Goal: Transaction & Acquisition: Purchase product/service

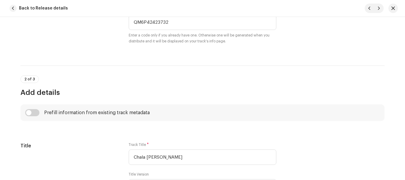
scroll to position [79, 0]
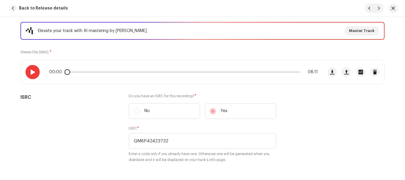
click at [34, 75] on div at bounding box center [33, 72] width 14 height 14
drag, startPoint x: 68, startPoint y: 72, endPoint x: 94, endPoint y: 72, distance: 25.8
click at [94, 72] on div "00:03 08:11" at bounding box center [183, 72] width 269 height 5
drag, startPoint x: 94, startPoint y: 72, endPoint x: 85, endPoint y: 73, distance: 9.2
click at [85, 73] on div "01:01 08:11" at bounding box center [183, 72] width 269 height 5
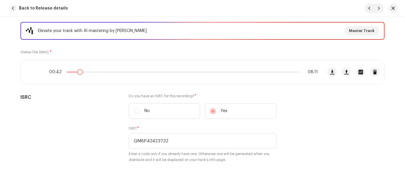
drag, startPoint x: 85, startPoint y: 73, endPoint x: 79, endPoint y: 74, distance: 6.3
click at [79, 74] on div "00:42 08:11" at bounding box center [183, 72] width 269 height 5
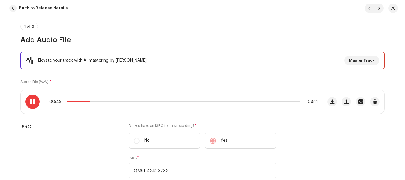
scroll to position [0, 0]
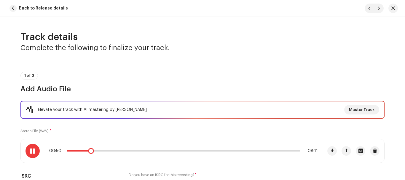
click at [31, 151] on span at bounding box center [32, 151] width 5 height 5
click at [42, 8] on span "Back to Release details" at bounding box center [43, 8] width 49 height 12
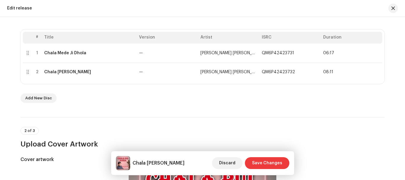
scroll to position [148, 0]
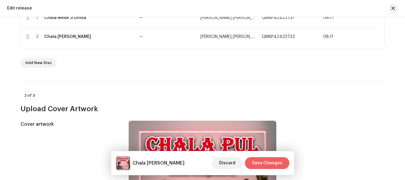
click at [262, 163] on span "Save Changes" at bounding box center [267, 163] width 30 height 12
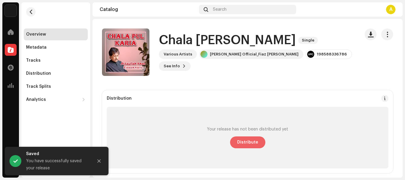
click at [249, 144] on span "Distribute" at bounding box center [247, 142] width 21 height 12
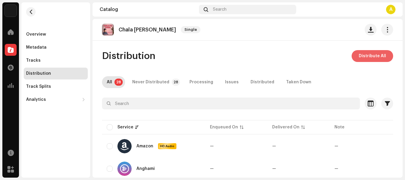
click at [363, 53] on span "Distribute All" at bounding box center [372, 56] width 27 height 12
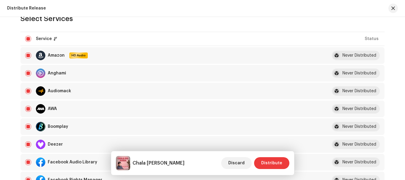
scroll to position [89, 0]
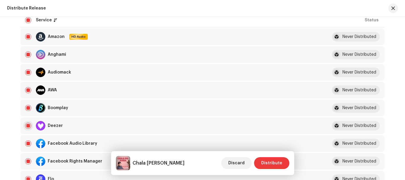
click at [27, 125] on input "checkbox" at bounding box center [28, 126] width 6 height 6
checkbox input "false"
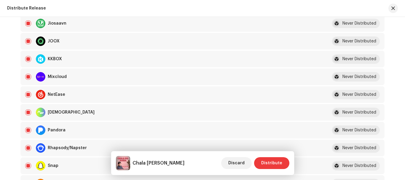
scroll to position [356, 0]
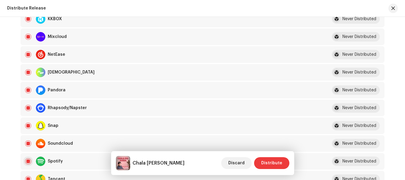
click at [28, 161] on input "Row Selected" at bounding box center [28, 161] width 6 height 6
checkbox input "false"
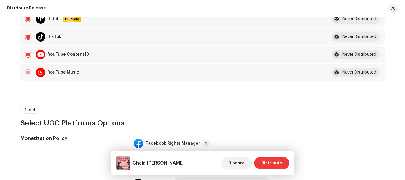
scroll to position [682, 0]
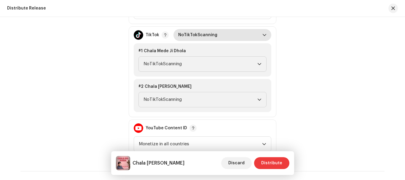
click at [232, 36] on span "NoTikTokScanning" at bounding box center [220, 35] width 84 height 12
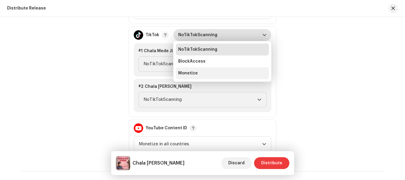
click at [198, 77] on li "Monetize" at bounding box center [222, 73] width 93 height 12
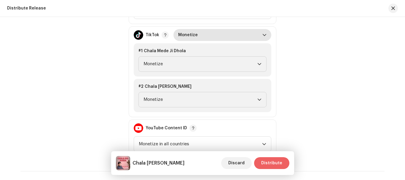
click at [275, 163] on span "Distribute" at bounding box center [271, 163] width 21 height 12
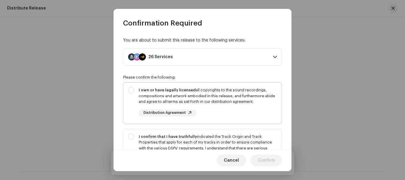
click at [131, 90] on div "I own or have legally licensed all copyrights to the sound recordings, composit…" at bounding box center [202, 101] width 158 height 39
checkbox input "true"
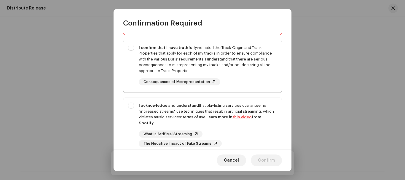
scroll to position [59, 0]
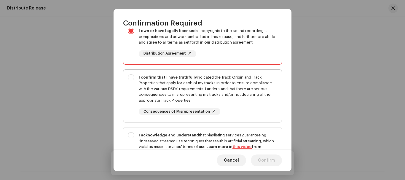
click at [132, 78] on div "I confirm that I have truthfully indicated the Track Origin and Track Propertie…" at bounding box center [202, 95] width 158 height 50
checkbox input "true"
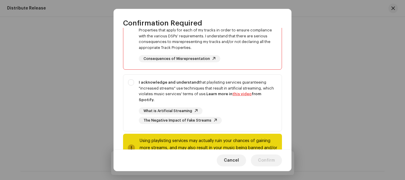
scroll to position [134, 0]
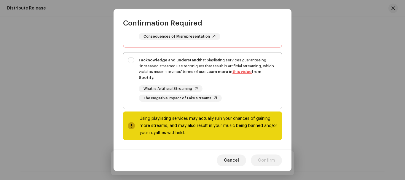
click at [132, 58] on div "I acknowledge and understand that playlisting services guaranteeing "increased …" at bounding box center [202, 80] width 158 height 54
checkbox input "true"
click at [270, 159] on span "Confirm" at bounding box center [266, 161] width 17 height 12
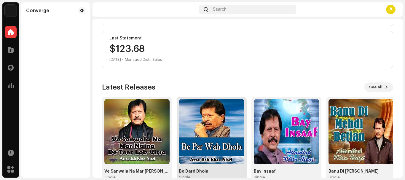
scroll to position [113, 0]
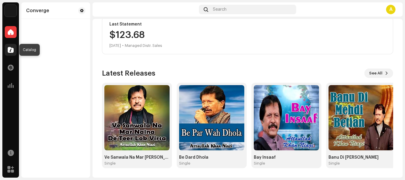
click at [9, 49] on span at bounding box center [11, 49] width 6 height 5
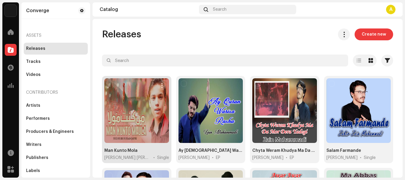
click at [151, 104] on div at bounding box center [136, 110] width 65 height 65
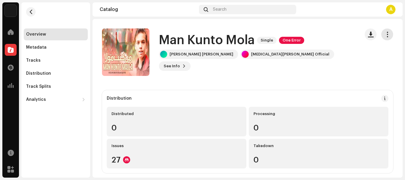
click at [385, 36] on span "button" at bounding box center [388, 34] width 6 height 5
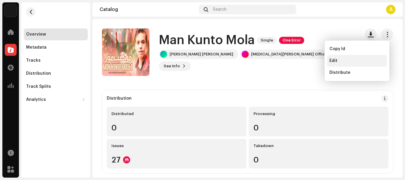
click at [342, 61] on div "Edit" at bounding box center [357, 60] width 55 height 5
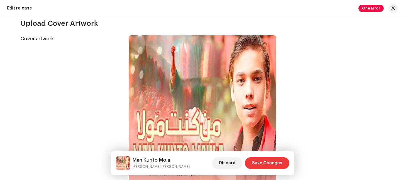
scroll to position [155, 0]
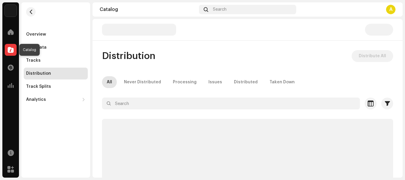
click at [8, 49] on span at bounding box center [11, 49] width 6 height 5
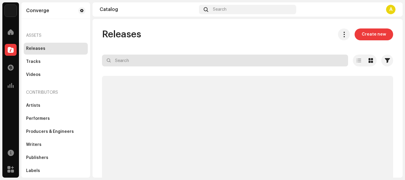
click at [187, 62] on input "text" at bounding box center [225, 61] width 246 height 12
paste input "Chan Charya Taan Eid Husi"
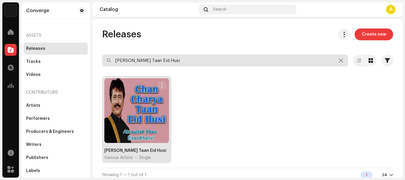
type input "Chan Charya Taan Eid Husi"
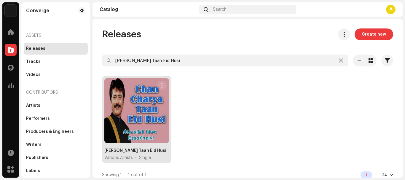
click at [136, 90] on div at bounding box center [136, 110] width 65 height 65
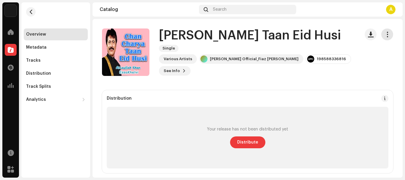
click at [385, 33] on span "button" at bounding box center [388, 34] width 6 height 5
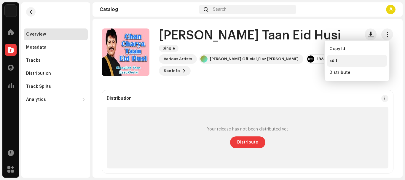
click at [336, 61] on span "Edit" at bounding box center [334, 60] width 8 height 5
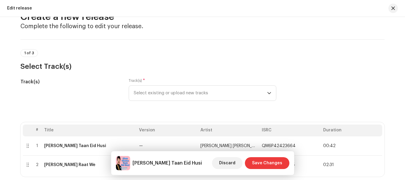
scroll to position [30, 0]
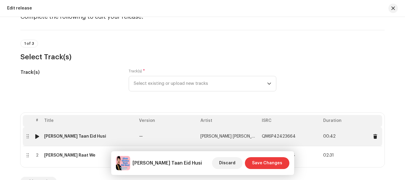
click at [69, 136] on div "Chan Charya Taan Eid Husi" at bounding box center [75, 136] width 62 height 5
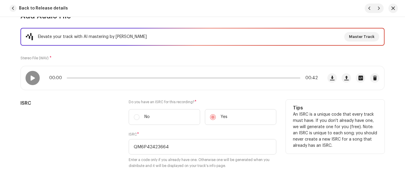
scroll to position [34, 0]
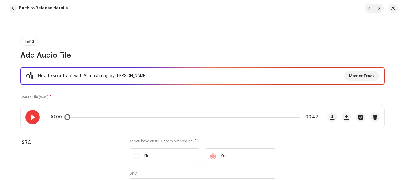
click at [28, 116] on div at bounding box center [33, 117] width 14 height 14
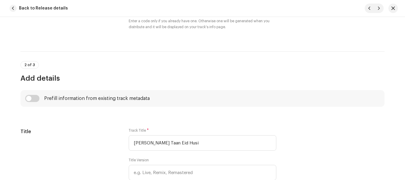
scroll to position [242, 0]
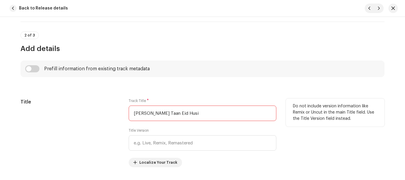
click at [155, 116] on input "Chan Charya Taan Eid Husi" at bounding box center [203, 113] width 148 height 15
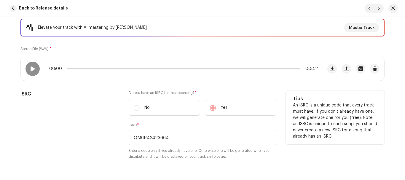
scroll to position [63, 0]
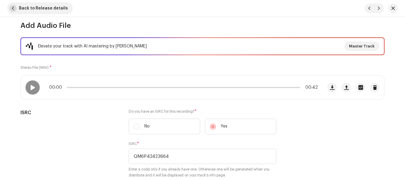
click at [30, 7] on span "Back to Release details" at bounding box center [43, 8] width 49 height 12
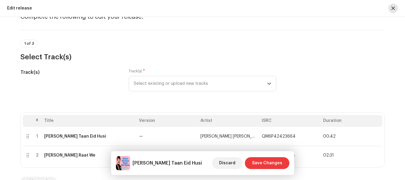
click at [396, 8] on button "button" at bounding box center [393, 8] width 9 height 9
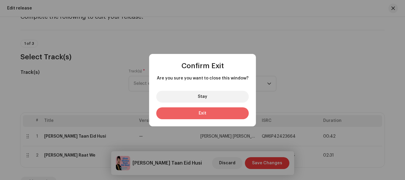
click at [228, 109] on button "Exit" at bounding box center [202, 113] width 93 height 12
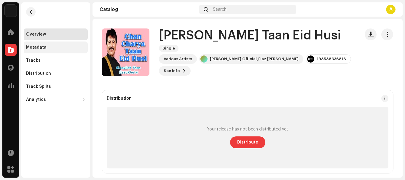
click at [35, 45] on div "Metadata" at bounding box center [56, 48] width 64 height 12
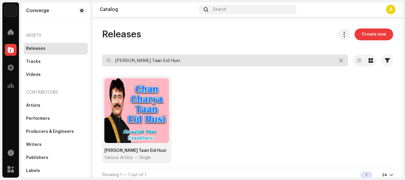
drag, startPoint x: 197, startPoint y: 63, endPoint x: 9, endPoint y: 56, distance: 188.6
click at [9, 56] on div "Converge Home Catalog Transactions Analytics Resources Marketplace Converge Ass…" at bounding box center [202, 90] width 405 height 180
paste input "Dam Ishq Da"
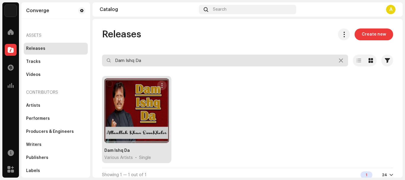
type input "Dam Ishq Da"
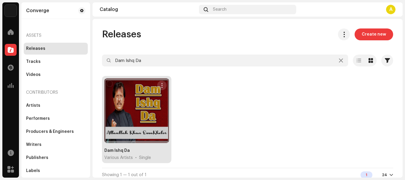
click at [162, 85] on span "button" at bounding box center [162, 85] width 4 height 5
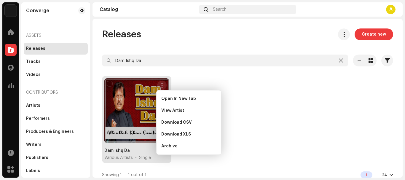
click at [121, 103] on div at bounding box center [136, 110] width 65 height 65
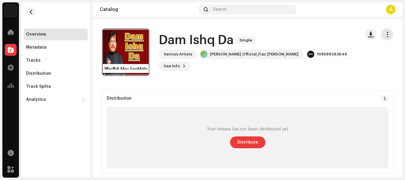
click at [385, 36] on span "button" at bounding box center [388, 34] width 6 height 5
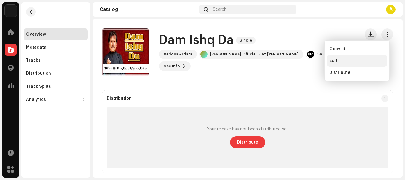
click at [338, 60] on div "Edit" at bounding box center [357, 60] width 55 height 5
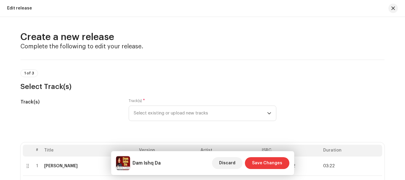
scroll to position [89, 0]
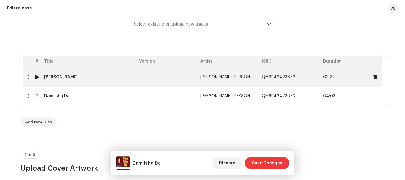
click at [67, 77] on div "Chan Merey Makhna" at bounding box center [61, 77] width 34 height 5
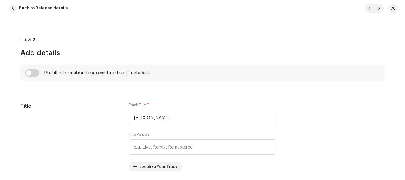
scroll to position [119, 0]
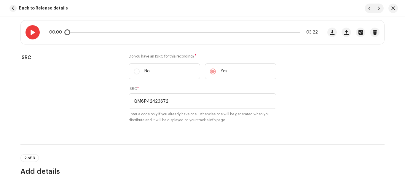
click at [32, 32] on span at bounding box center [32, 32] width 5 height 5
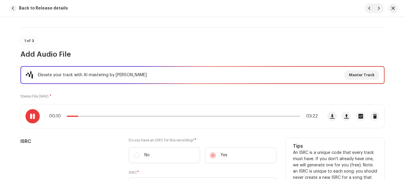
scroll to position [0, 0]
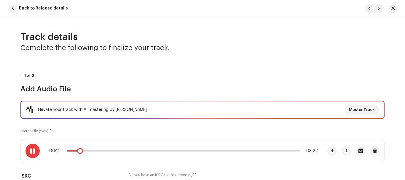
click at [70, 151] on span at bounding box center [73, 150] width 13 height 1
click at [31, 153] on span at bounding box center [32, 151] width 5 height 5
click at [15, 8] on span "button" at bounding box center [12, 8] width 7 height 7
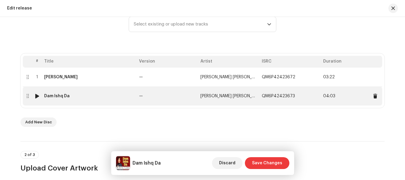
click at [55, 95] on div "Dam Ishq Da" at bounding box center [57, 96] width 26 height 5
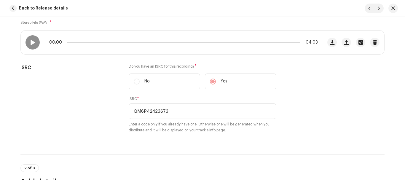
scroll to position [20, 0]
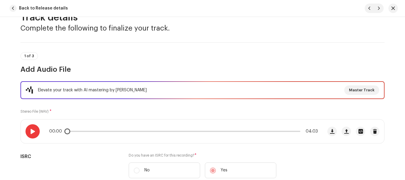
click at [28, 129] on div at bounding box center [33, 131] width 14 height 14
drag, startPoint x: 71, startPoint y: 132, endPoint x: 76, endPoint y: 131, distance: 5.1
click at [76, 131] on span at bounding box center [78, 131] width 6 height 6
drag, startPoint x: 76, startPoint y: 131, endPoint x: 72, endPoint y: 131, distance: 4.5
click at [72, 131] on span at bounding box center [73, 131] width 6 height 6
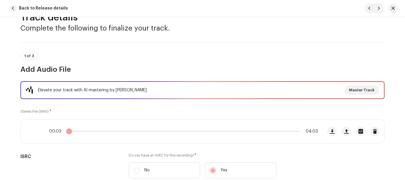
drag, startPoint x: 72, startPoint y: 131, endPoint x: 67, endPoint y: 131, distance: 4.2
click at [67, 131] on span at bounding box center [69, 131] width 6 height 6
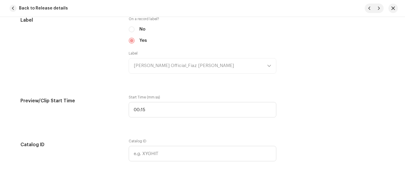
scroll to position [643, 0]
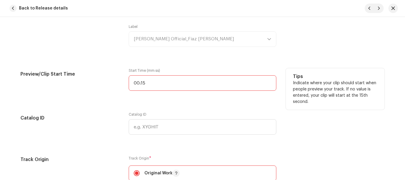
click at [150, 80] on input "00:15" at bounding box center [203, 82] width 148 height 15
type input "00:06"
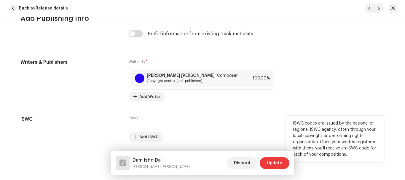
scroll to position [1266, 0]
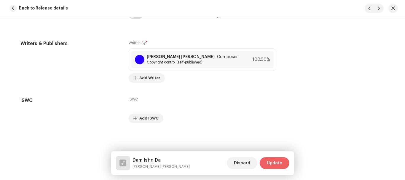
click at [279, 161] on span "Update" at bounding box center [274, 163] width 15 height 12
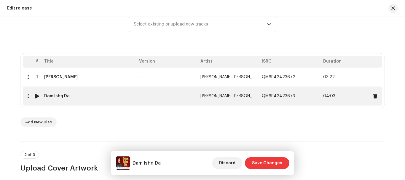
click at [57, 98] on div "Dam Ishq Da" at bounding box center [57, 96] width 26 height 5
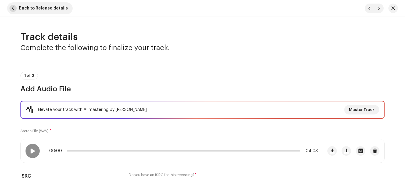
click at [12, 8] on span "button" at bounding box center [12, 8] width 7 height 7
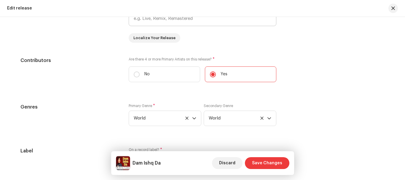
scroll to position [653, 0]
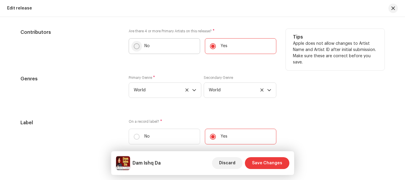
click at [137, 46] on input "No" at bounding box center [137, 46] width 6 height 6
radio input "true"
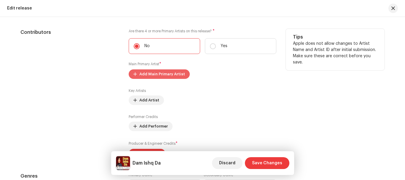
click at [150, 75] on span "Add Main Primary Artist" at bounding box center [162, 74] width 46 height 12
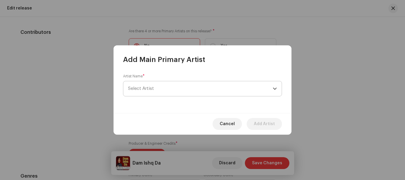
click at [154, 89] on span "Select Artist" at bounding box center [200, 88] width 145 height 15
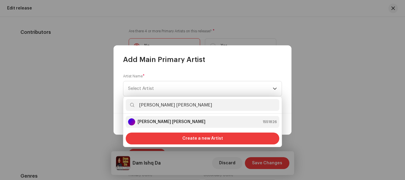
type input "[PERSON_NAME] [PERSON_NAME]"
click at [185, 122] on strong "[PERSON_NAME] [PERSON_NAME]" at bounding box center [172, 122] width 68 height 6
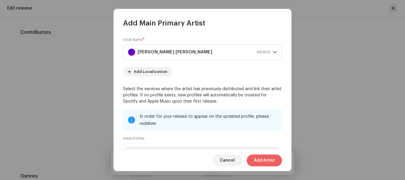
click at [266, 158] on span "Add Artist" at bounding box center [264, 161] width 21 height 12
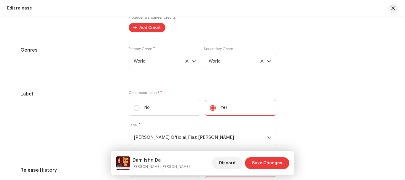
scroll to position [696, 0]
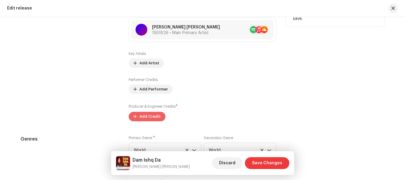
click at [139, 118] on span "Add Credit" at bounding box center [149, 117] width 21 height 12
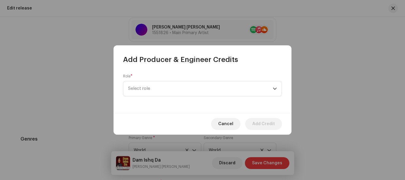
click at [158, 80] on div "Role * Select role" at bounding box center [202, 85] width 159 height 23
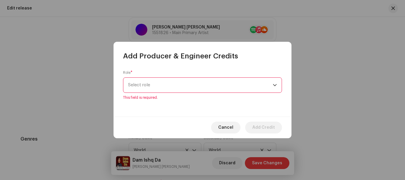
click at [161, 90] on span "Select role" at bounding box center [200, 85] width 145 height 15
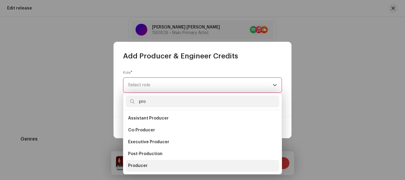
type input "pro"
click at [146, 167] on span "Producer" at bounding box center [138, 166] width 20 height 6
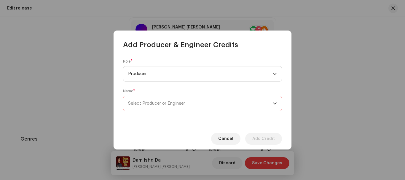
click at [162, 101] on span "Select Producer or Engineer" at bounding box center [200, 103] width 145 height 15
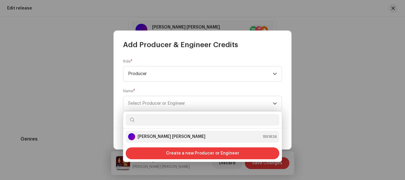
click at [161, 141] on li "Attaullah Khan Essakhelvi 1551826" at bounding box center [203, 137] width 154 height 12
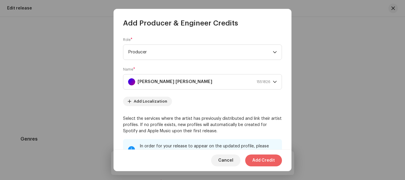
click at [264, 160] on span "Add Credit" at bounding box center [263, 161] width 23 height 12
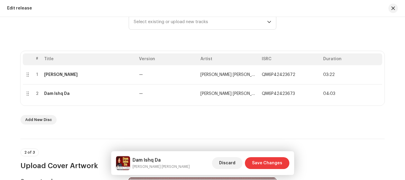
scroll to position [39, 0]
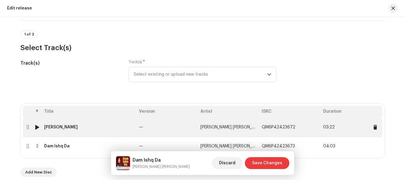
click at [53, 130] on td "Chan Merey Makhna" at bounding box center [89, 127] width 95 height 19
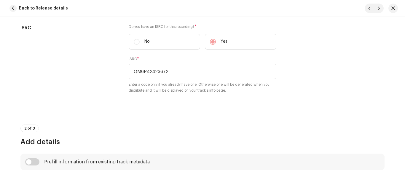
scroll to position [0, 0]
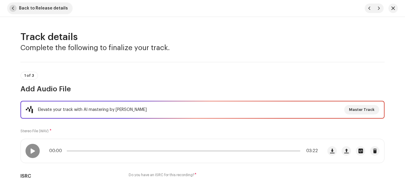
click at [15, 9] on span "button" at bounding box center [12, 8] width 7 height 7
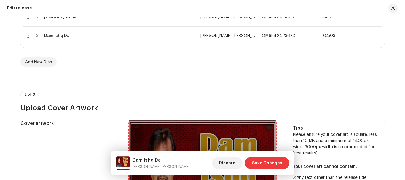
scroll to position [187, 0]
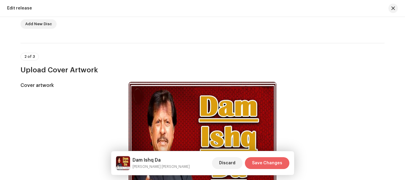
click at [274, 161] on span "Save Changes" at bounding box center [267, 163] width 30 height 12
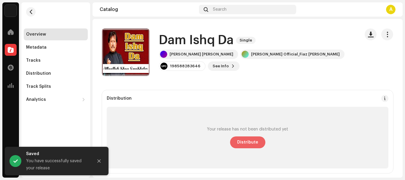
click at [254, 140] on span "Distribute" at bounding box center [247, 142] width 21 height 12
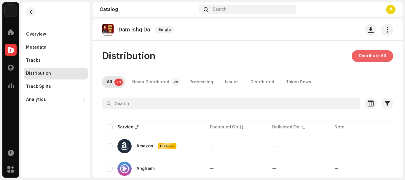
click at [372, 55] on span "Distribute All" at bounding box center [372, 56] width 27 height 12
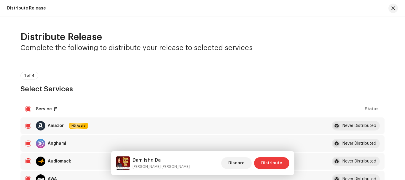
scroll to position [148, 0]
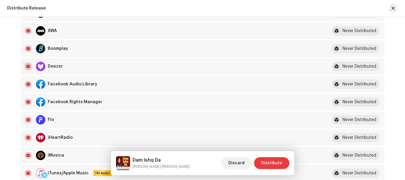
click at [29, 67] on input "checkbox" at bounding box center [28, 66] width 6 height 6
checkbox input "false"
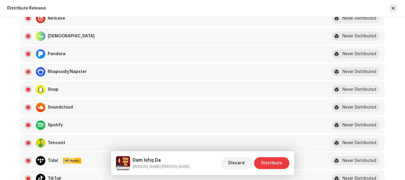
scroll to position [415, 0]
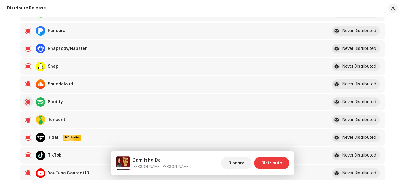
click at [28, 101] on input "Row Selected" at bounding box center [28, 102] width 6 height 6
checkbox input "false"
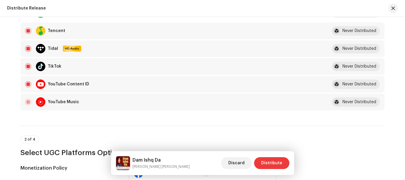
scroll to position [653, 0]
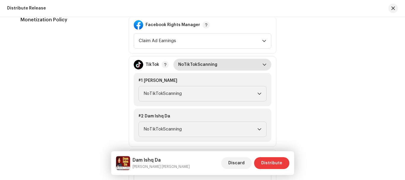
click at [232, 63] on span "NoTikTokScanning" at bounding box center [220, 65] width 84 height 12
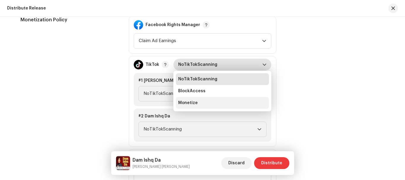
click at [183, 105] on span "Monetize" at bounding box center [188, 103] width 20 height 6
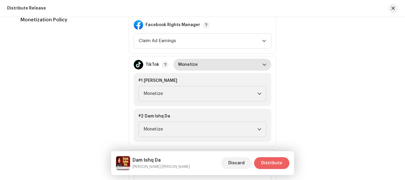
click at [271, 160] on span "Distribute" at bounding box center [271, 163] width 21 height 12
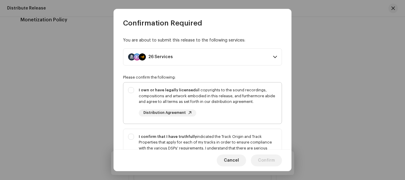
click at [130, 89] on div "I own or have legally licensed all copyrights to the sound recordings, composit…" at bounding box center [202, 101] width 158 height 39
checkbox input "true"
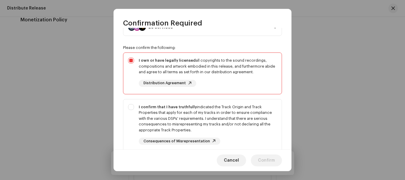
click at [131, 108] on div "I confirm that I have truthfully indicated the Track Origin and Track Propertie…" at bounding box center [202, 124] width 158 height 50
checkbox input "true"
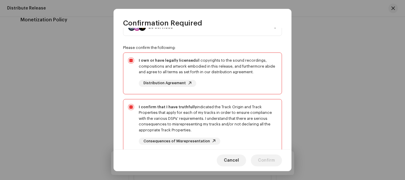
scroll to position [134, 0]
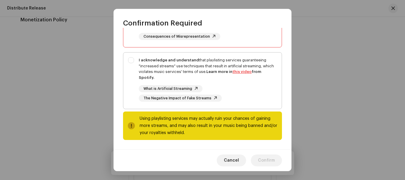
click at [131, 61] on div "I acknowledge and understand that playlisting services guaranteeing "increased …" at bounding box center [202, 80] width 158 height 54
checkbox input "true"
click at [262, 160] on span "Confirm" at bounding box center [266, 161] width 17 height 12
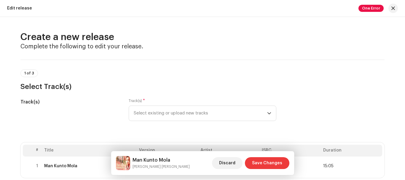
scroll to position [155, 0]
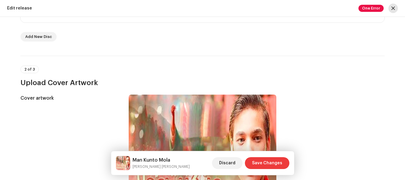
click at [392, 9] on span "button" at bounding box center [394, 8] width 4 height 5
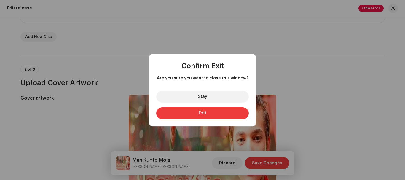
click at [346, 66] on div "Confirm Exit Are you sure you want to close this window? Stay Exit" at bounding box center [202, 90] width 405 height 180
click at [203, 99] on span "Stay" at bounding box center [202, 97] width 9 height 4
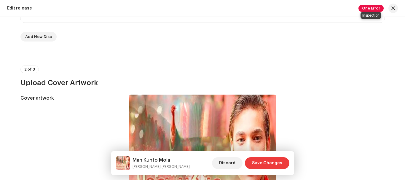
click at [366, 9] on span "One Error" at bounding box center [371, 8] width 25 height 7
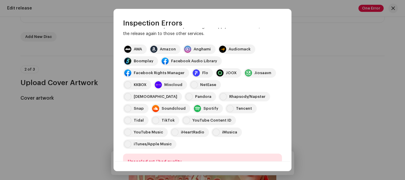
scroll to position [99, 0]
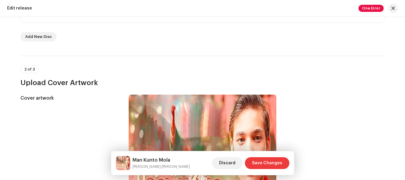
click at [352, 104] on div "Inspection Errors We found the errors below when inspecting your release. IMPOR…" at bounding box center [202, 90] width 405 height 180
click at [394, 10] on span "button" at bounding box center [394, 8] width 4 height 5
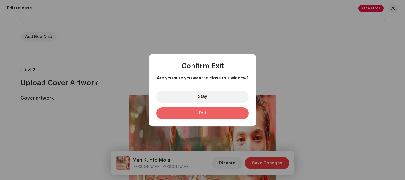
click at [206, 115] on span "Exit" at bounding box center [203, 113] width 8 height 4
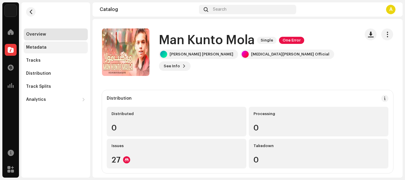
click at [29, 49] on div "Metadata" at bounding box center [36, 47] width 20 height 5
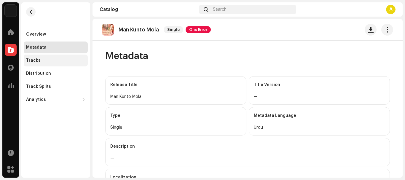
click at [28, 62] on div "Tracks" at bounding box center [33, 60] width 15 height 5
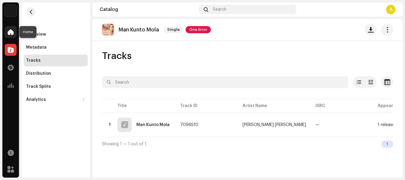
click at [9, 32] on span at bounding box center [11, 32] width 6 height 5
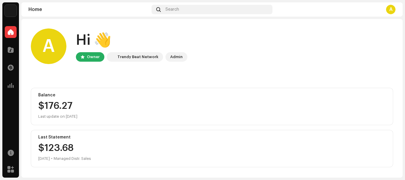
click at [390, 11] on div "A" at bounding box center [390, 9] width 9 height 9
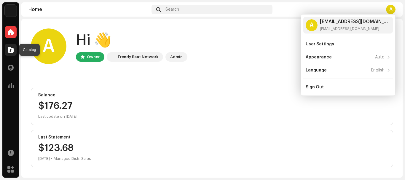
click at [12, 52] on span at bounding box center [11, 49] width 6 height 5
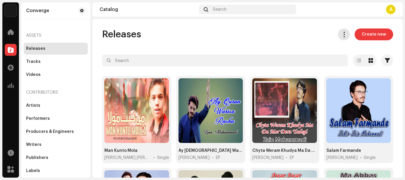
click at [343, 34] on span at bounding box center [345, 34] width 6 height 5
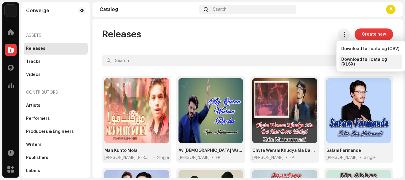
click at [357, 61] on span "Download full catalog (XLSX)" at bounding box center [371, 61] width 59 height 9
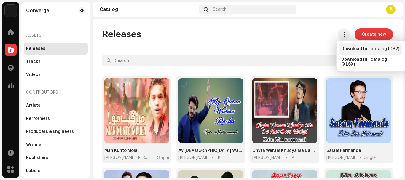
click at [356, 47] on span "Download full catalog (CSV)" at bounding box center [371, 49] width 58 height 5
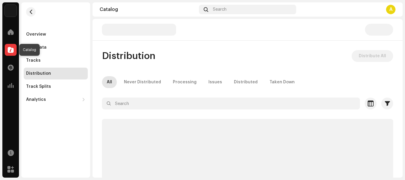
click at [12, 48] on span at bounding box center [11, 49] width 6 height 5
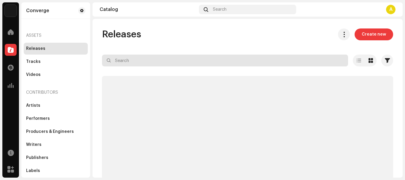
click at [156, 60] on input "text" at bounding box center [225, 61] width 246 height 12
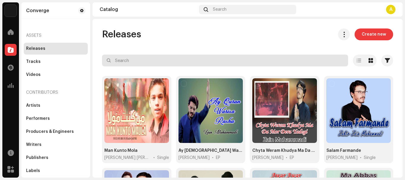
paste input "De Cha Lasi"
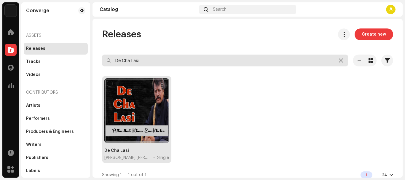
type input "De Cha Lasi"
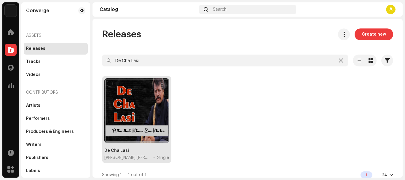
click at [147, 106] on div at bounding box center [136, 110] width 65 height 65
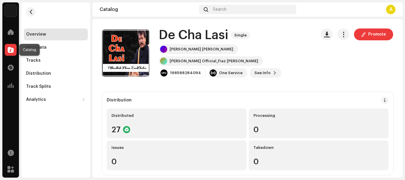
click at [10, 50] on span at bounding box center [11, 49] width 6 height 5
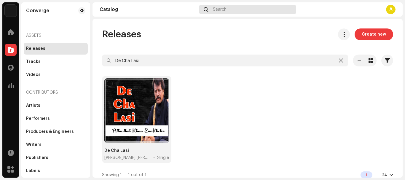
click at [221, 7] on span "Search" at bounding box center [220, 9] width 14 height 5
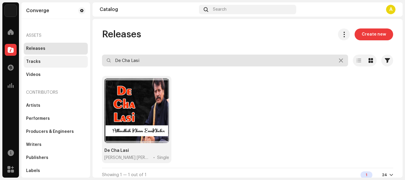
drag, startPoint x: 153, startPoint y: 63, endPoint x: 34, endPoint y: 56, distance: 119.2
click at [35, 56] on div "Converge Home Catalog Transactions Analytics Resources Marketplace Converge Ass…" at bounding box center [202, 90] width 405 height 180
paste input "hola Lamen Na Wanj Wo"
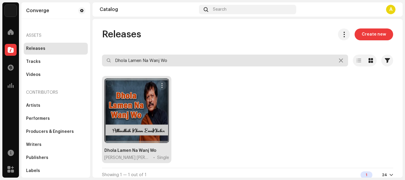
type input "Dhola Lamen Na Wanj Wo"
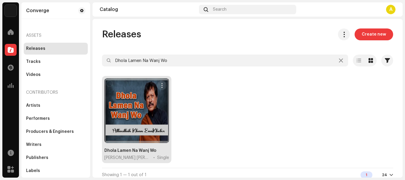
click at [140, 120] on div at bounding box center [136, 110] width 65 height 65
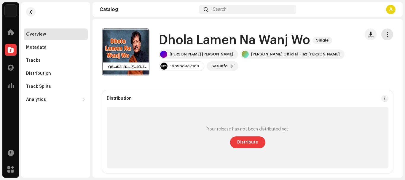
click at [385, 35] on span "button" at bounding box center [388, 34] width 6 height 5
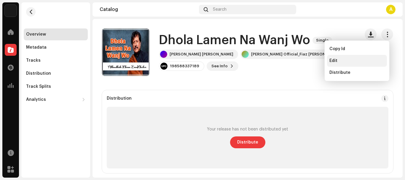
click at [340, 59] on div "Edit" at bounding box center [357, 60] width 55 height 5
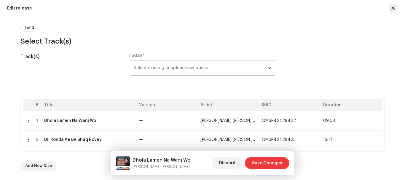
scroll to position [119, 0]
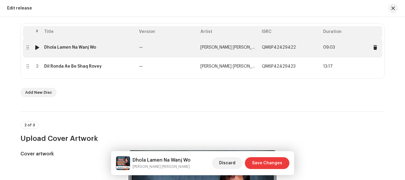
click at [53, 49] on div "Dhola Lamen Na Wanj Wo" at bounding box center [70, 47] width 52 height 5
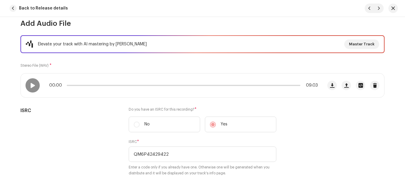
scroll to position [34, 0]
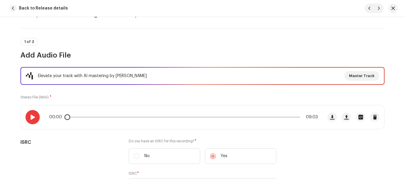
click at [31, 116] on span at bounding box center [32, 117] width 5 height 5
drag, startPoint x: 67, startPoint y: 118, endPoint x: 79, endPoint y: 119, distance: 12.5
click at [79, 119] on div "00:06 09:03" at bounding box center [183, 117] width 269 height 5
drag, startPoint x: 79, startPoint y: 119, endPoint x: 89, endPoint y: 118, distance: 9.5
click at [89, 118] on div "00:32 09:03" at bounding box center [183, 117] width 269 height 5
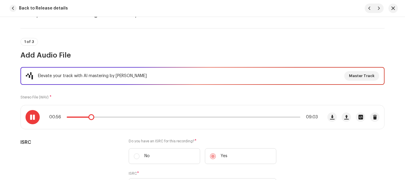
drag, startPoint x: 93, startPoint y: 121, endPoint x: 97, endPoint y: 122, distance: 4.2
click at [97, 122] on div "00:56 09:03" at bounding box center [172, 117] width 302 height 24
drag, startPoint x: 92, startPoint y: 118, endPoint x: 95, endPoint y: 118, distance: 3.3
click at [95, 118] on span at bounding box center [97, 117] width 6 height 6
drag, startPoint x: 95, startPoint y: 118, endPoint x: 102, endPoint y: 117, distance: 6.9
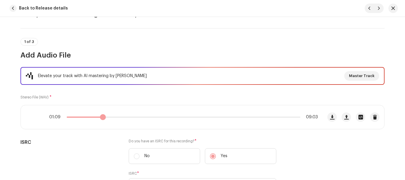
click at [101, 117] on span at bounding box center [103, 117] width 6 height 6
click at [33, 116] on span at bounding box center [32, 117] width 5 height 5
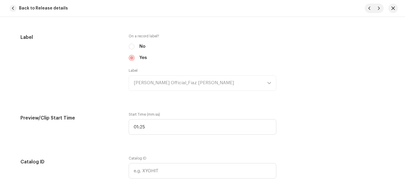
scroll to position [554, 0]
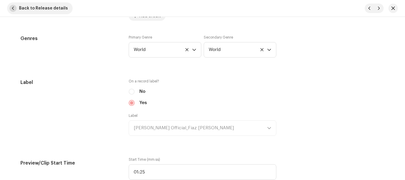
click at [15, 9] on span "button" at bounding box center [12, 8] width 7 height 7
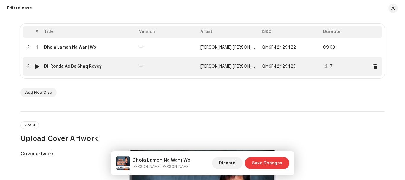
click at [74, 66] on div "Dil Ronda Ae Be Shaq Rovey" at bounding box center [73, 66] width 58 height 5
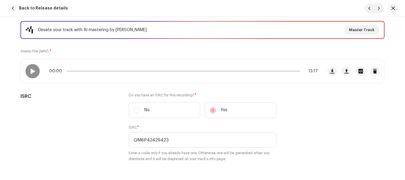
scroll to position [49, 0]
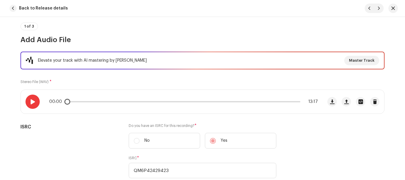
click at [31, 102] on span at bounding box center [32, 101] width 5 height 5
drag, startPoint x: 69, startPoint y: 103, endPoint x: 78, endPoint y: 103, distance: 9.2
click at [78, 103] on div "00:13 13:17" at bounding box center [183, 101] width 269 height 5
drag, startPoint x: 78, startPoint y: 102, endPoint x: 84, endPoint y: 101, distance: 6.6
click at [84, 101] on div "00:42 13:17" at bounding box center [183, 101] width 269 height 5
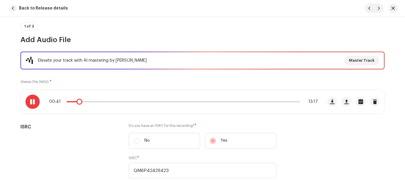
drag, startPoint x: 88, startPoint y: 101, endPoint x: 78, endPoint y: 102, distance: 10.1
click at [78, 102] on span at bounding box center [80, 102] width 6 height 6
click at [80, 101] on span at bounding box center [81, 102] width 6 height 6
click at [81, 101] on span at bounding box center [81, 102] width 6 height 6
click at [85, 101] on p-slider at bounding box center [184, 101] width 234 height 1
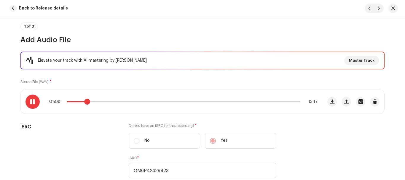
click at [84, 102] on span at bounding box center [87, 102] width 6 height 6
click at [81, 101] on span at bounding box center [77, 101] width 20 height 1
click at [33, 101] on span at bounding box center [32, 101] width 5 height 5
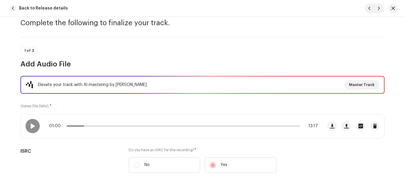
scroll to position [0, 0]
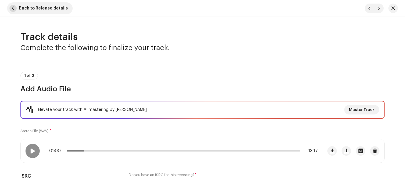
click at [37, 5] on span "Back to Release details" at bounding box center [43, 8] width 49 height 12
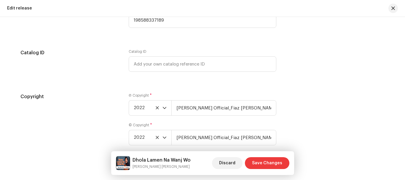
scroll to position [1077, 0]
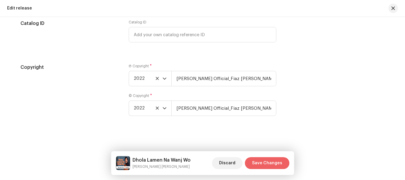
click at [274, 162] on span "Save Changes" at bounding box center [267, 163] width 30 height 12
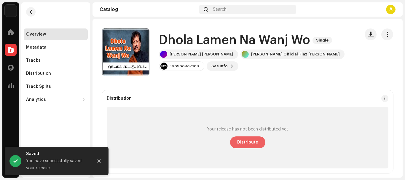
click at [250, 144] on span "Distribute" at bounding box center [247, 142] width 21 height 12
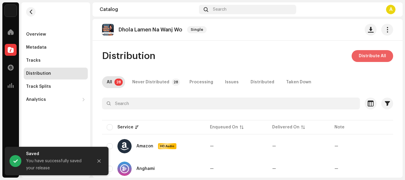
click at [370, 56] on span "Distribute All" at bounding box center [372, 56] width 27 height 12
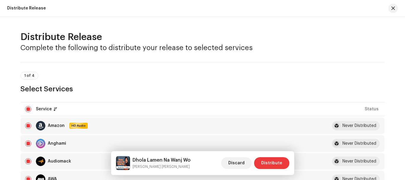
scroll to position [89, 0]
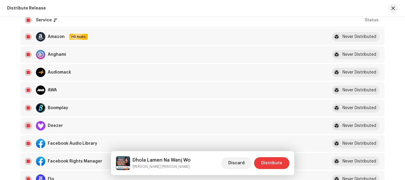
click at [27, 124] on input "checkbox" at bounding box center [28, 126] width 6 height 6
checkbox input "false"
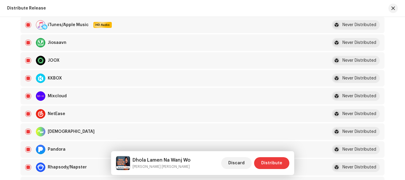
scroll to position [356, 0]
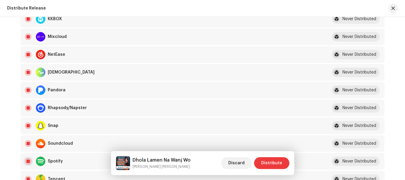
click at [26, 160] on input "Row Selected" at bounding box center [28, 161] width 6 height 6
checkbox input "false"
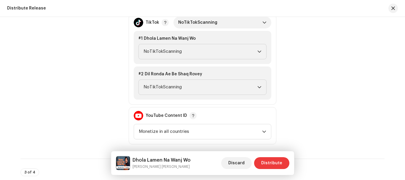
scroll to position [682, 0]
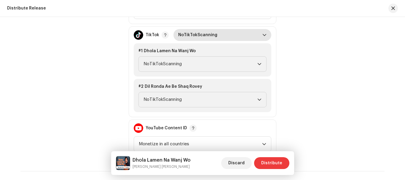
click at [227, 36] on span "NoTikTokScanning" at bounding box center [220, 35] width 84 height 12
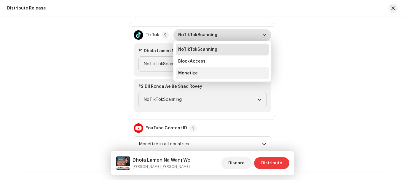
click at [191, 74] on span "Monetize" at bounding box center [188, 73] width 20 height 6
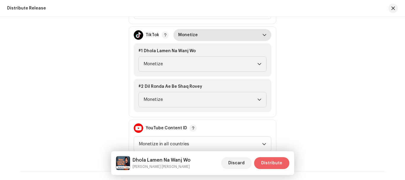
click at [271, 162] on span "Distribute" at bounding box center [271, 163] width 21 height 12
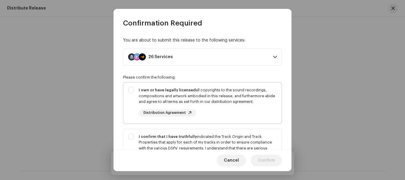
click at [131, 91] on div "I own or have legally licensed all copyrights to the sound recordings, composit…" at bounding box center [202, 101] width 158 height 39
checkbox input "true"
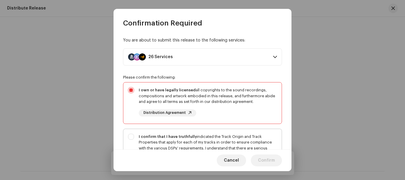
click at [131, 136] on div "I confirm that I have truthfully indicated the Track Origin and Track Propertie…" at bounding box center [202, 154] width 158 height 50
checkbox input "true"
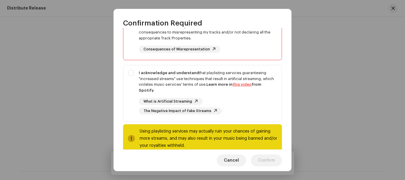
scroll to position [134, 0]
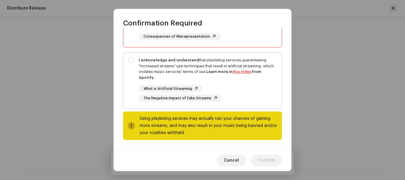
click at [128, 62] on div "I acknowledge and understand that playlisting services guaranteeing "increased …" at bounding box center [202, 80] width 158 height 54
checkbox input "true"
click at [262, 160] on span "Confirm" at bounding box center [266, 161] width 17 height 12
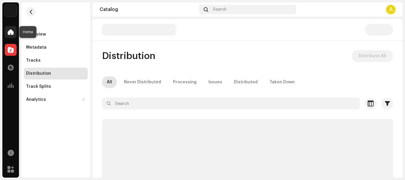
click at [12, 32] on span at bounding box center [11, 32] width 6 height 5
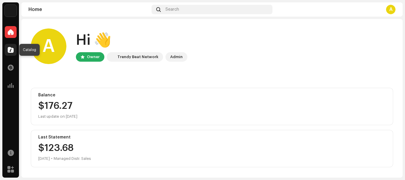
click at [10, 50] on span at bounding box center [11, 49] width 6 height 5
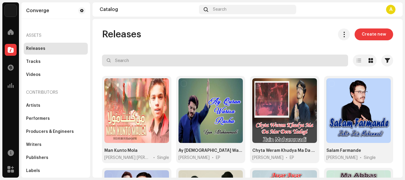
click at [135, 59] on input "text" at bounding box center [225, 61] width 246 height 12
paste input "Do Char Qadam"
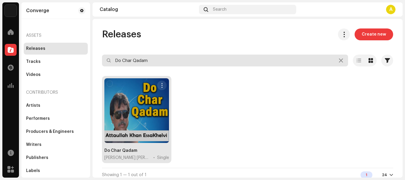
type input "Do Char Qadam"
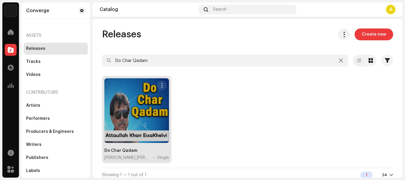
click at [146, 109] on div at bounding box center [136, 110] width 65 height 65
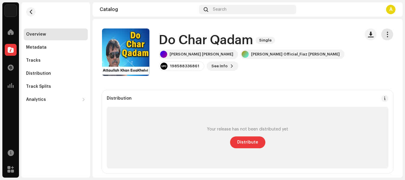
click at [385, 33] on span "button" at bounding box center [388, 34] width 6 height 5
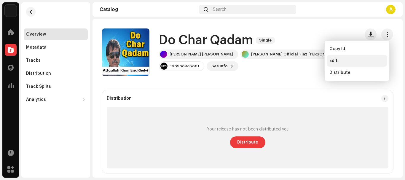
click at [344, 63] on div "Edit" at bounding box center [357, 60] width 55 height 5
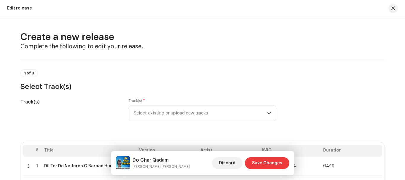
scroll to position [119, 0]
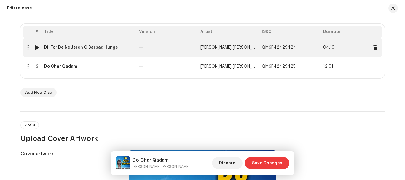
click at [76, 47] on div "Dil Tor De Ne Jereh O Barbad Hunge" at bounding box center [81, 47] width 74 height 5
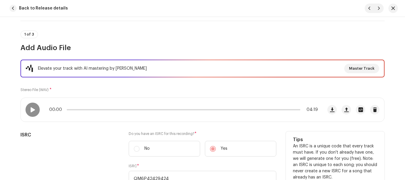
scroll to position [20, 0]
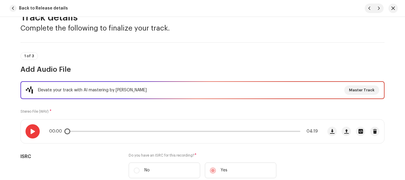
click at [30, 134] on span at bounding box center [32, 131] width 5 height 5
click at [30, 133] on span at bounding box center [32, 131] width 5 height 5
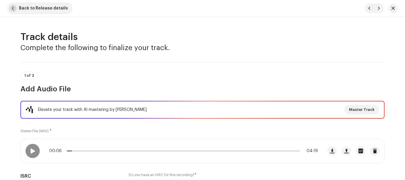
click at [11, 7] on span "button" at bounding box center [12, 8] width 7 height 7
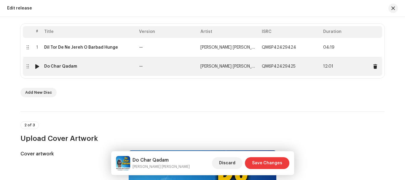
click at [66, 66] on div "Do Char Qadam" at bounding box center [60, 66] width 33 height 5
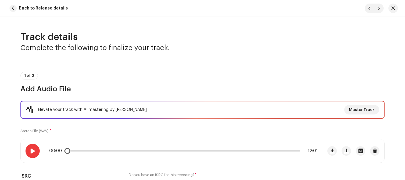
click at [32, 150] on span at bounding box center [32, 151] width 5 height 5
drag, startPoint x: 80, startPoint y: 152, endPoint x: 84, endPoint y: 151, distance: 4.8
click at [84, 151] on span at bounding box center [86, 151] width 6 height 6
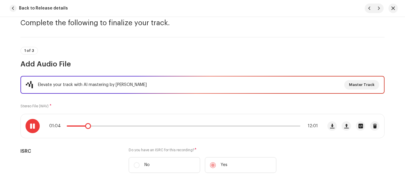
scroll to position [59, 0]
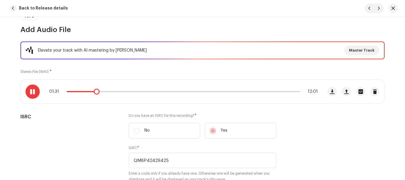
click at [32, 91] on span at bounding box center [32, 91] width 5 height 5
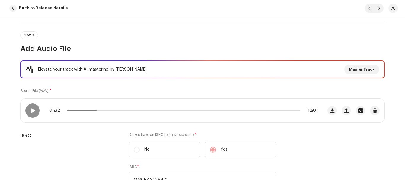
scroll to position [0, 0]
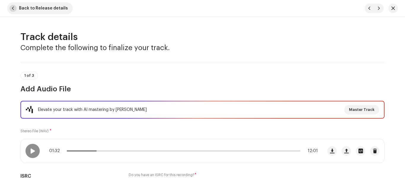
click at [13, 7] on span "button" at bounding box center [12, 8] width 7 height 7
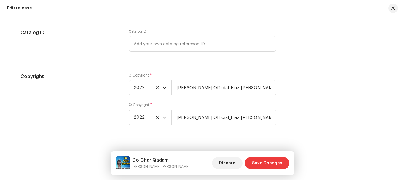
scroll to position [1077, 0]
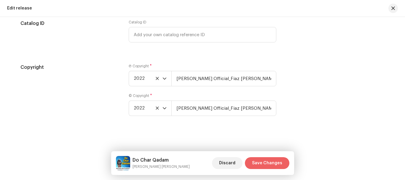
click at [280, 164] on span "Save Changes" at bounding box center [267, 163] width 30 height 12
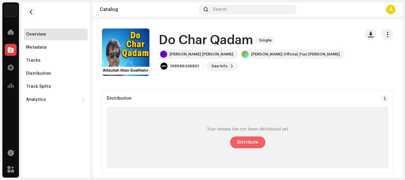
click at [249, 142] on span "Distribute" at bounding box center [247, 142] width 21 height 12
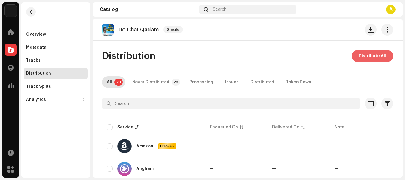
click at [365, 56] on span "Distribute All" at bounding box center [372, 56] width 27 height 12
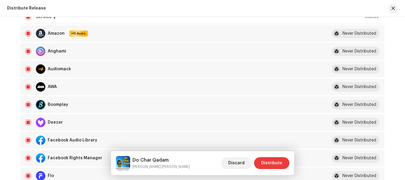
scroll to position [89, 0]
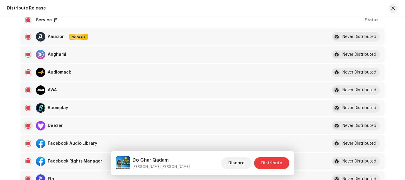
click at [26, 126] on input "checkbox" at bounding box center [28, 126] width 6 height 6
checkbox input "false"
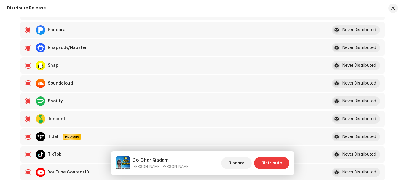
scroll to position [415, 0]
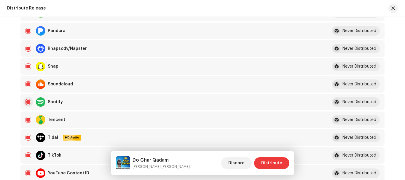
click at [28, 102] on input "Row Selected" at bounding box center [28, 102] width 6 height 6
checkbox input "false"
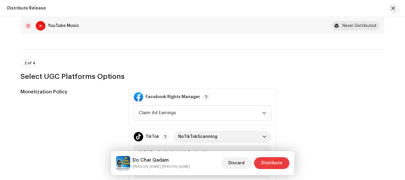
scroll to position [593, 0]
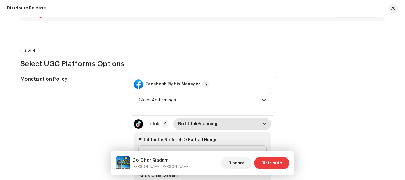
click at [235, 122] on span "NoTikTokScanning" at bounding box center [220, 124] width 84 height 12
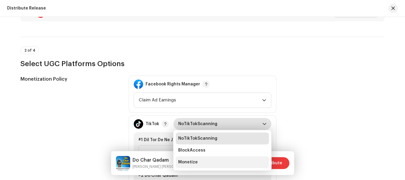
click at [196, 161] on li "Monetize" at bounding box center [222, 162] width 93 height 12
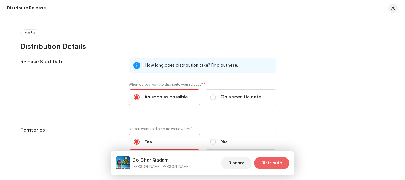
scroll to position [1067, 0]
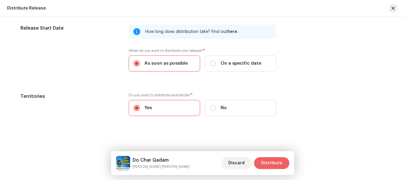
click at [279, 163] on span "Distribute" at bounding box center [271, 163] width 21 height 12
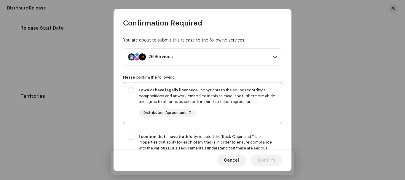
click at [132, 89] on div "I own or have legally licensed all copyrights to the sound recordings, composit…" at bounding box center [202, 101] width 158 height 39
checkbox input "true"
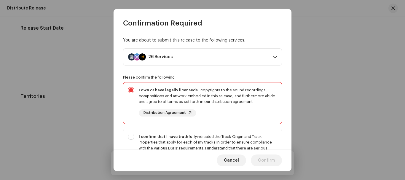
scroll to position [119, 0]
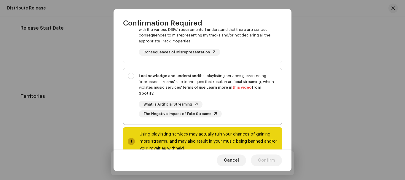
click at [131, 74] on div "I acknowledge and understand that playlisting services guaranteeing "increased …" at bounding box center [202, 95] width 158 height 54
checkbox input "true"
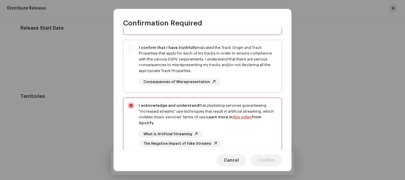
click at [131, 45] on div "I confirm that I have truthfully indicated the Track Origin and Track Propertie…" at bounding box center [202, 65] width 158 height 50
checkbox input "true"
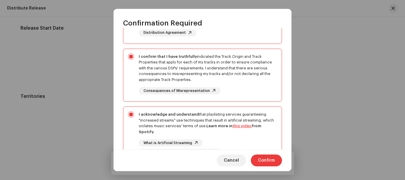
scroll to position [134, 0]
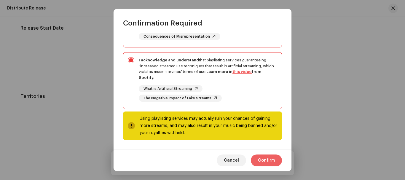
click at [263, 161] on span "Confirm" at bounding box center [266, 161] width 17 height 12
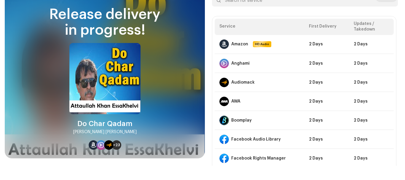
scroll to position [34, 0]
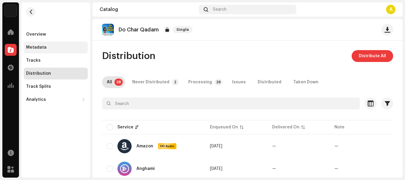
click at [35, 46] on div "Metadata" at bounding box center [36, 47] width 20 height 5
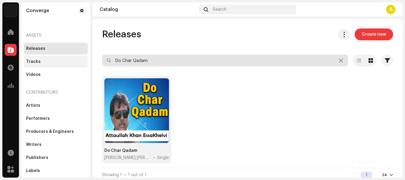
drag, startPoint x: 171, startPoint y: 61, endPoint x: 70, endPoint y: 58, distance: 101.2
click at [80, 61] on div "Converge Home Catalog Transactions Analytics Resources Marketplace Converge Ass…" at bounding box center [202, 90] width 405 height 180
paste input "[PERSON_NAME]"
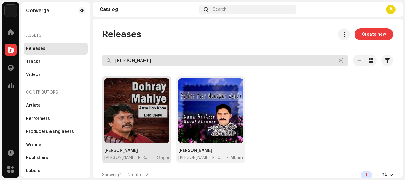
type input "[PERSON_NAME]"
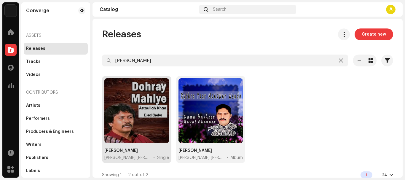
click at [145, 120] on div at bounding box center [136, 110] width 65 height 65
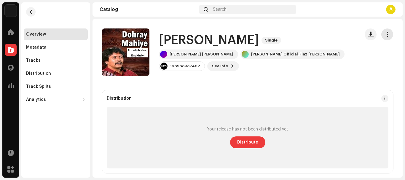
click at [385, 36] on span "button" at bounding box center [388, 34] width 6 height 5
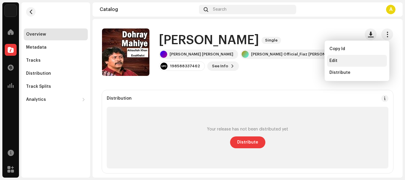
click at [344, 61] on div "Edit" at bounding box center [357, 60] width 55 height 5
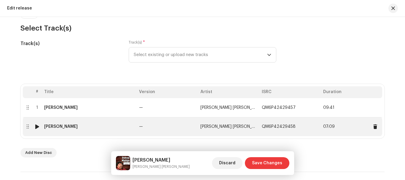
scroll to position [89, 0]
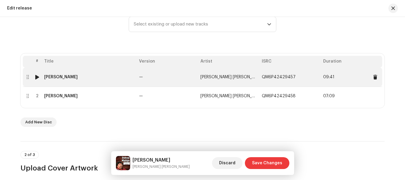
click at [61, 79] on div "[PERSON_NAME]" at bounding box center [61, 77] width 34 height 5
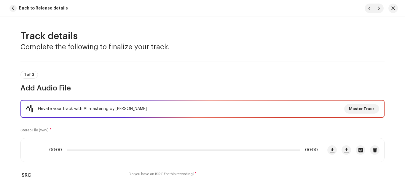
scroll to position [0, 0]
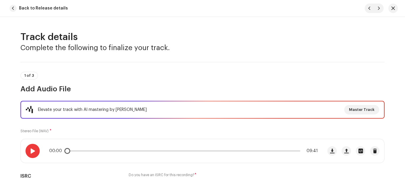
click at [34, 153] on span at bounding box center [32, 151] width 5 height 5
click at [30, 152] on span at bounding box center [32, 151] width 5 height 5
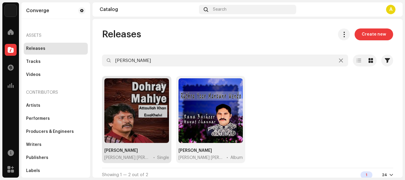
scroll to position [4, 0]
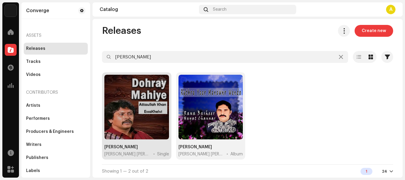
click at [137, 101] on div at bounding box center [136, 107] width 65 height 65
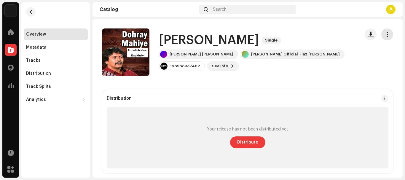
click at [385, 33] on span "button" at bounding box center [388, 34] width 6 height 5
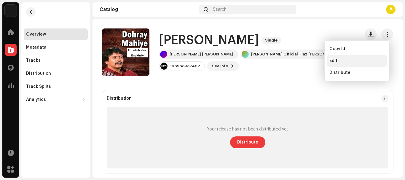
click at [339, 62] on div "Edit" at bounding box center [357, 60] width 55 height 5
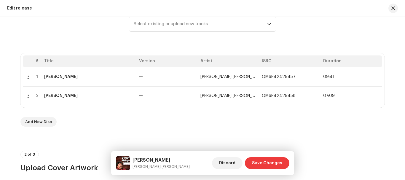
scroll to position [69, 0]
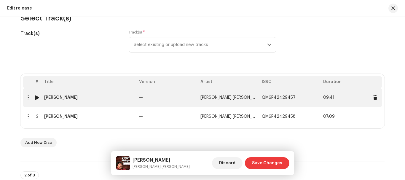
click at [57, 98] on div "[PERSON_NAME]" at bounding box center [61, 97] width 34 height 5
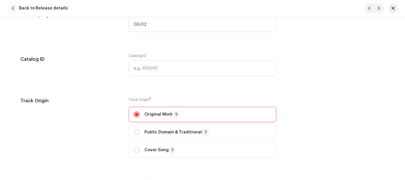
scroll to position [653, 0]
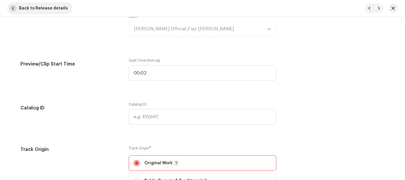
click at [39, 9] on span "Back to Release details" at bounding box center [43, 8] width 49 height 12
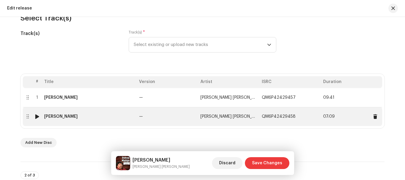
click at [65, 117] on div "[PERSON_NAME]" at bounding box center [61, 116] width 34 height 5
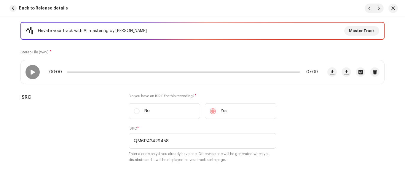
scroll to position [49, 0]
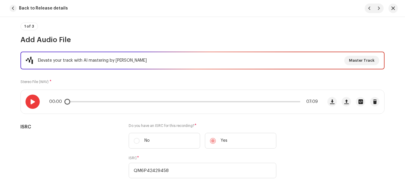
click at [33, 102] on span at bounding box center [32, 101] width 5 height 5
drag, startPoint x: 69, startPoint y: 102, endPoint x: 93, endPoint y: 104, distance: 24.4
click at [93, 104] on div "00:38 07:09" at bounding box center [183, 101] width 269 height 5
click at [95, 102] on span at bounding box center [97, 102] width 6 height 6
click at [96, 102] on span at bounding box center [98, 102] width 6 height 6
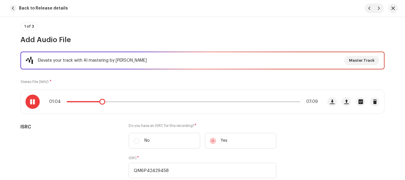
click at [30, 103] on span at bounding box center [32, 101] width 5 height 5
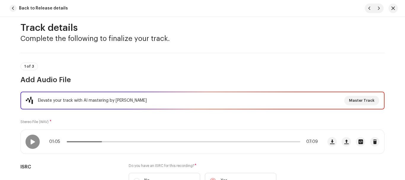
scroll to position [0, 0]
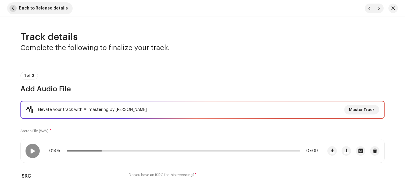
click at [28, 6] on span "Back to Release details" at bounding box center [43, 8] width 49 height 12
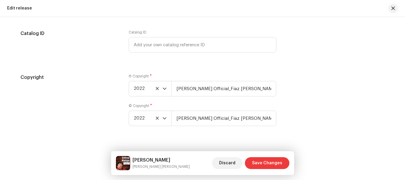
scroll to position [1077, 0]
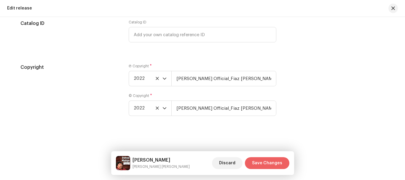
click at [271, 162] on span "Save Changes" at bounding box center [267, 163] width 30 height 12
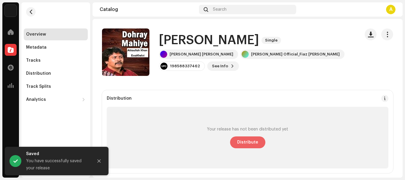
click at [255, 143] on span "Distribute" at bounding box center [247, 142] width 21 height 12
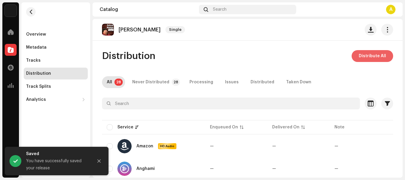
click at [362, 55] on span "Distribute All" at bounding box center [372, 56] width 27 height 12
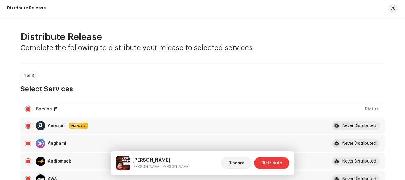
scroll to position [89, 0]
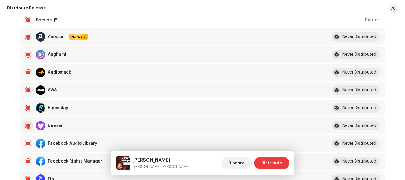
click at [26, 126] on input "checkbox" at bounding box center [28, 126] width 6 height 6
checkbox input "false"
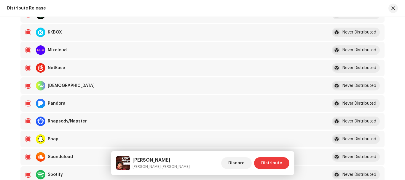
scroll to position [356, 0]
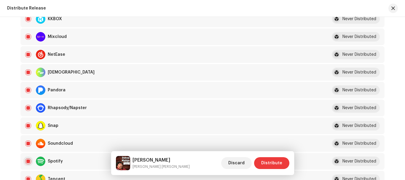
click at [28, 163] on input "Row Selected" at bounding box center [28, 161] width 6 height 6
checkbox input "false"
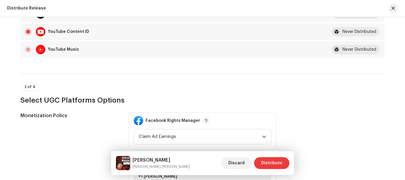
scroll to position [593, 0]
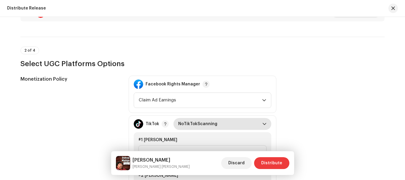
click at [247, 126] on span "NoTikTokScanning" at bounding box center [220, 124] width 84 height 12
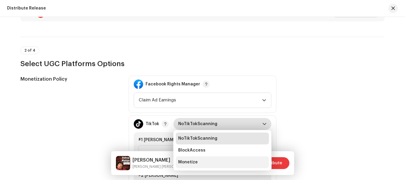
click at [195, 161] on li "Monetize" at bounding box center [222, 162] width 93 height 12
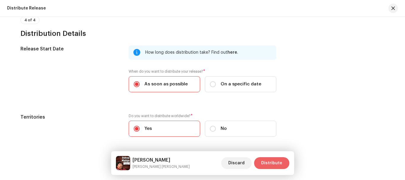
scroll to position [1067, 0]
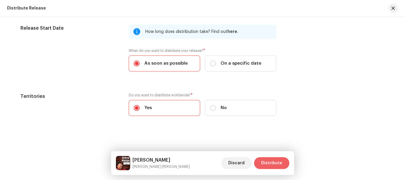
click at [269, 163] on span "Distribute" at bounding box center [271, 163] width 21 height 12
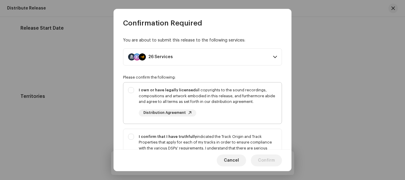
click at [131, 90] on div "I own or have legally licensed all copyrights to the sound recordings, composit…" at bounding box center [202, 101] width 158 height 39
checkbox input "true"
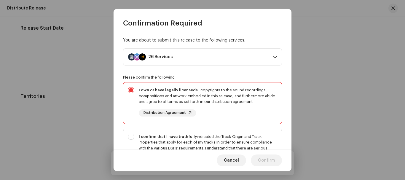
click at [131, 138] on div "I confirm that I have truthfully indicated the Track Origin and Track Propertie…" at bounding box center [202, 154] width 158 height 50
checkbox input "true"
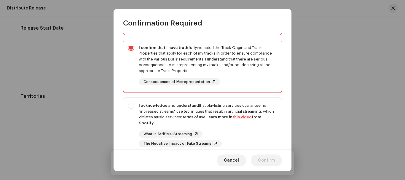
click at [131, 107] on div "I acknowledge and understand that playlisting services guaranteeing "increased …" at bounding box center [202, 125] width 158 height 54
checkbox input "true"
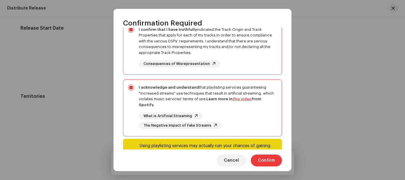
scroll to position [134, 0]
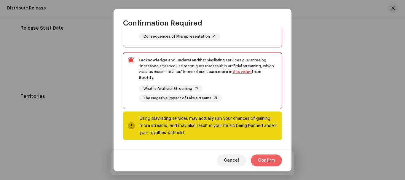
click at [267, 161] on span "Confirm" at bounding box center [266, 161] width 17 height 12
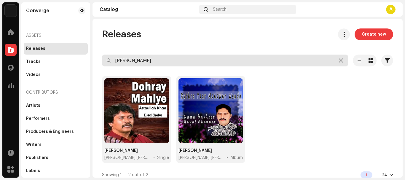
drag, startPoint x: 180, startPoint y: 59, endPoint x: 135, endPoint y: 60, distance: 45.7
click at [135, 60] on input "[PERSON_NAME]" at bounding box center [225, 61] width 246 height 12
click at [159, 60] on input "[PERSON_NAME]" at bounding box center [225, 61] width 246 height 12
drag, startPoint x: 159, startPoint y: 60, endPoint x: 122, endPoint y: 58, distance: 36.8
click at [125, 59] on input "[PERSON_NAME]" at bounding box center [225, 61] width 246 height 12
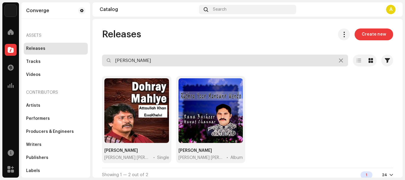
paste input "Chala [PERSON_NAME]"
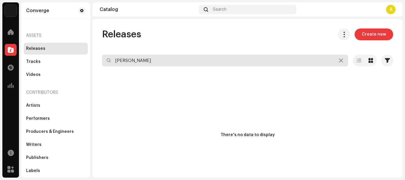
click at [138, 63] on input "[PERSON_NAME]" at bounding box center [225, 61] width 246 height 12
paste input "Boliyan Marende Mahi Geran Nal Bahk"
type input "Boliyan Marende Mahi Geran Nal Bahke"
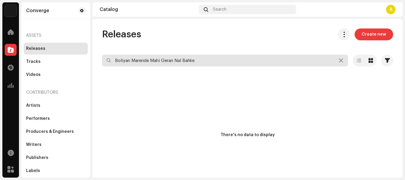
drag, startPoint x: 242, startPoint y: 69, endPoint x: 242, endPoint y: 63, distance: 5.4
click at [242, 66] on re-o-filter-bar "Boliyan Marende Mahi Geran Nal Bahke Selected 0 Deselect all 0 Options Filters …" at bounding box center [247, 65] width 291 height 21
drag, startPoint x: 242, startPoint y: 61, endPoint x: 97, endPoint y: 51, distance: 146.0
click at [97, 51] on div "Releases Create new Boliyan Marende Mahi Geran Nal Bahke Selected 0 Deselect al…" at bounding box center [248, 111] width 310 height 166
